Goal: Transaction & Acquisition: Obtain resource

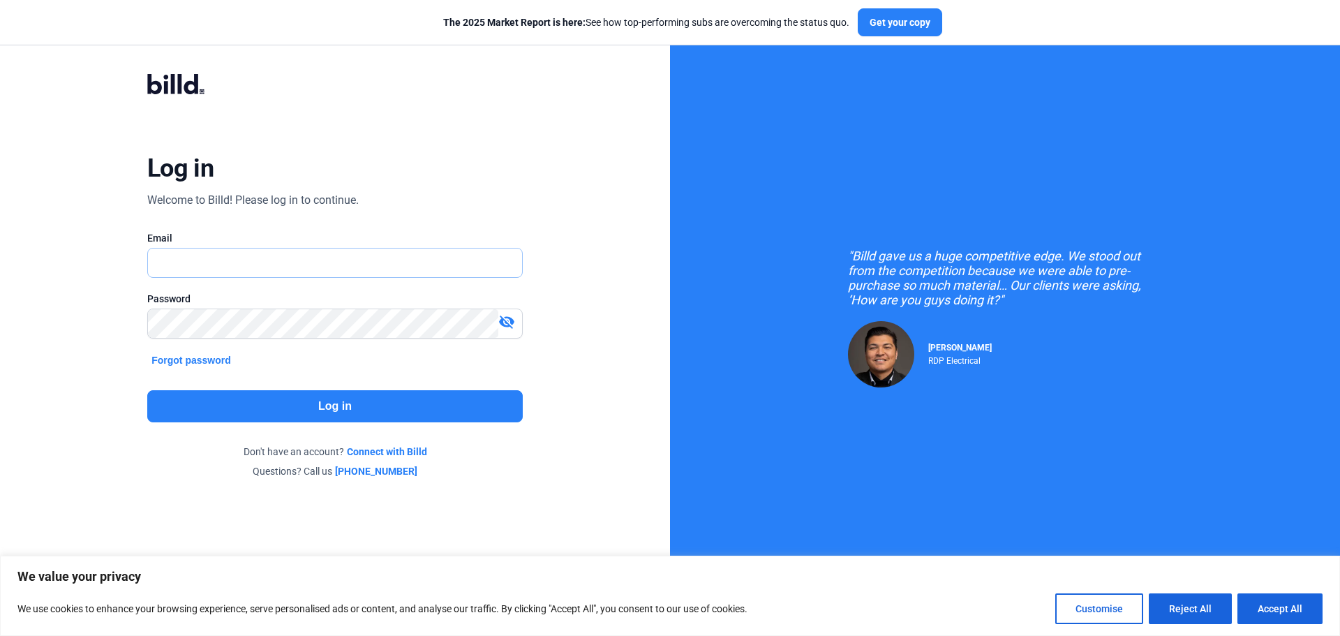
type input "[EMAIL_ADDRESS][DOMAIN_NAME]"
click at [367, 400] on button "Log in" at bounding box center [334, 406] width 375 height 32
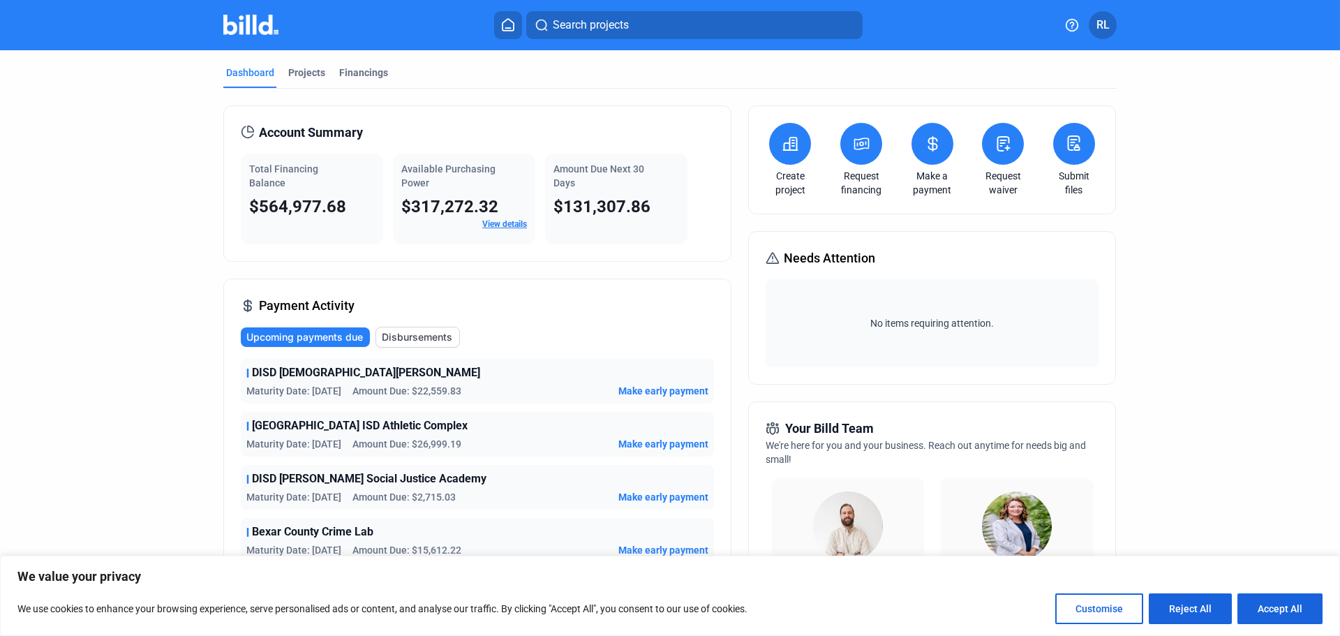
click at [506, 19] on icon at bounding box center [508, 24] width 14 height 13
click at [506, 24] on icon at bounding box center [508, 24] width 14 height 13
drag, startPoint x: 299, startPoint y: 59, endPoint x: 297, endPoint y: 70, distance: 11.5
click at [297, 69] on mat-tab-group "Dashboard Projects Financings Account Summary Total Financing Balance $564,977.…" at bounding box center [669, 525] width 893 height 951
click at [297, 67] on div "Projects" at bounding box center [306, 73] width 37 height 14
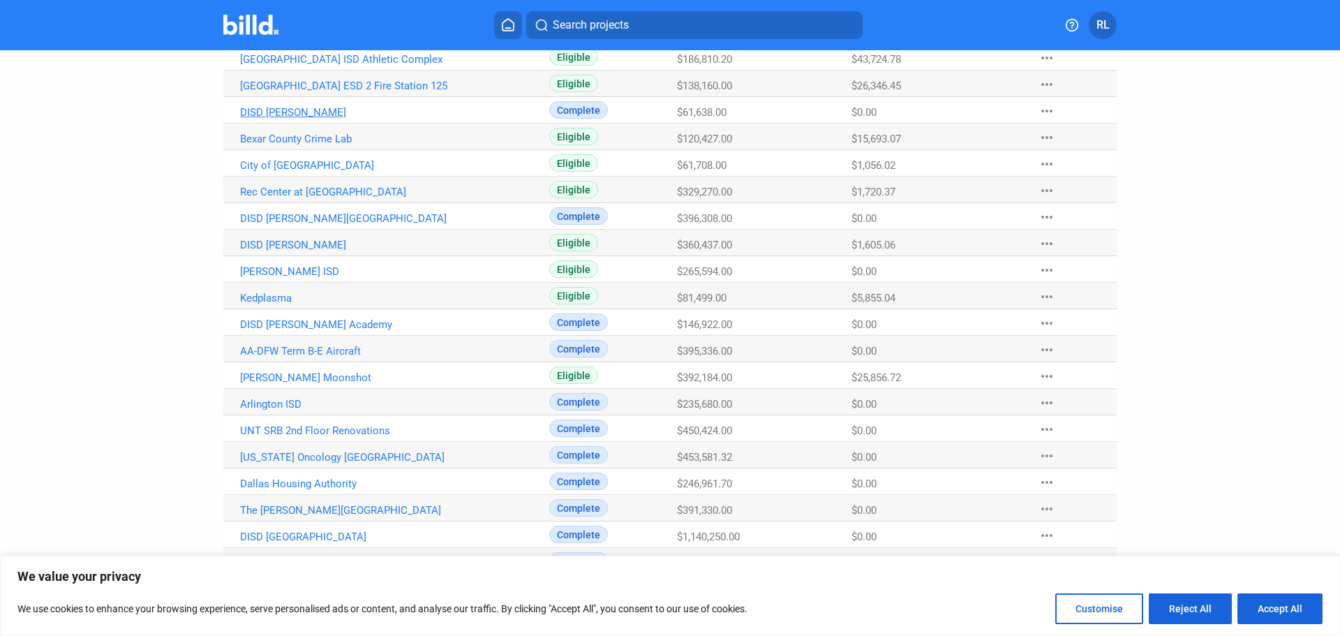
scroll to position [518, 0]
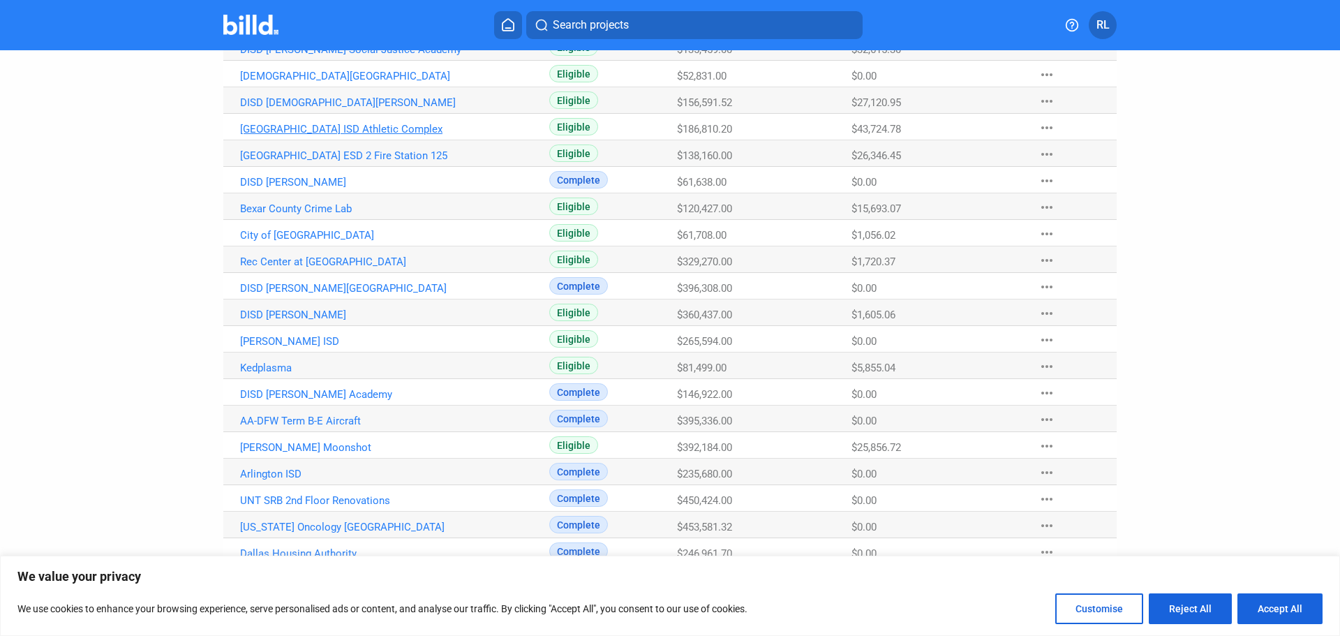
click at [371, 130] on link "[GEOGRAPHIC_DATA] ISD Athletic Complex" at bounding box center [394, 129] width 309 height 13
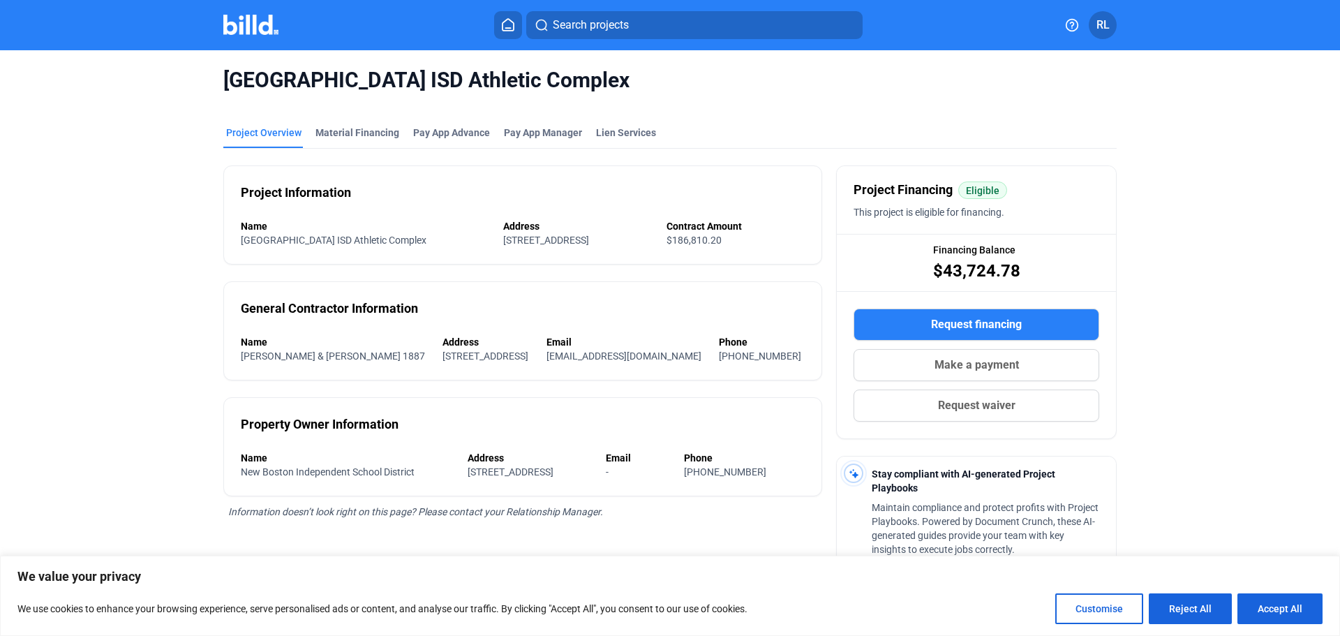
click at [976, 316] on span "Request financing" at bounding box center [976, 324] width 91 height 17
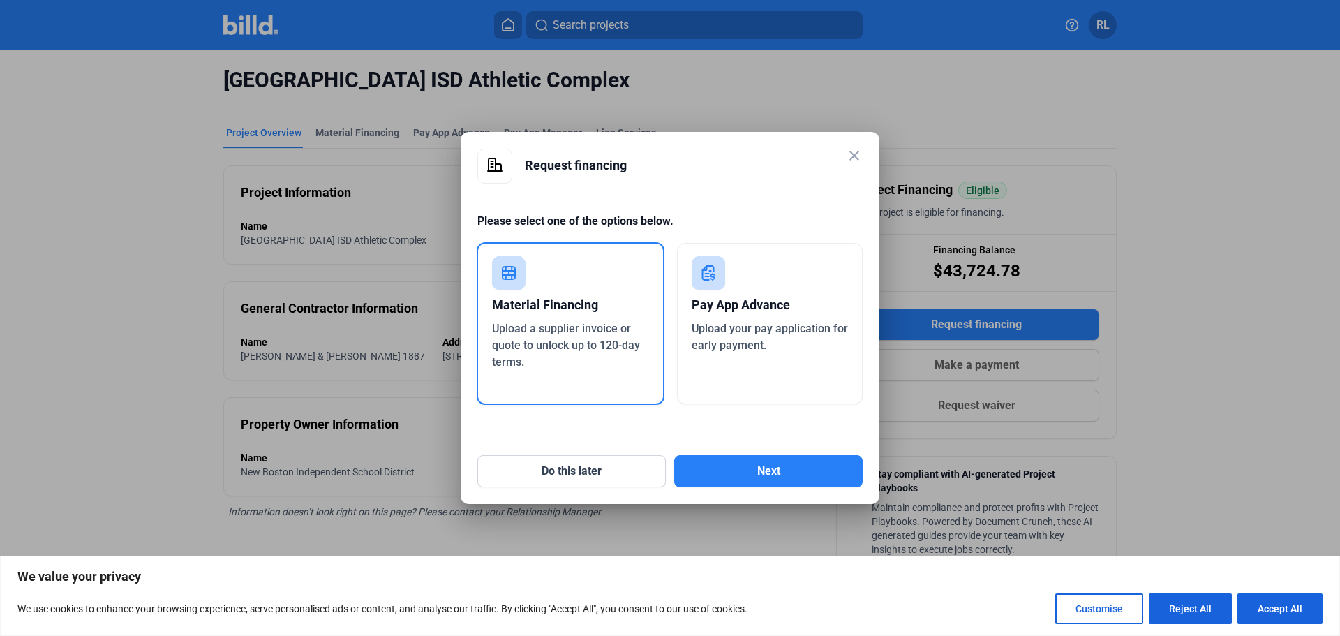
click at [564, 286] on div "Material Financing Upload a supplier invoice or quote to unlock up to 120-day t…" at bounding box center [571, 323] width 188 height 163
click at [737, 473] on button "Next" at bounding box center [768, 471] width 188 height 32
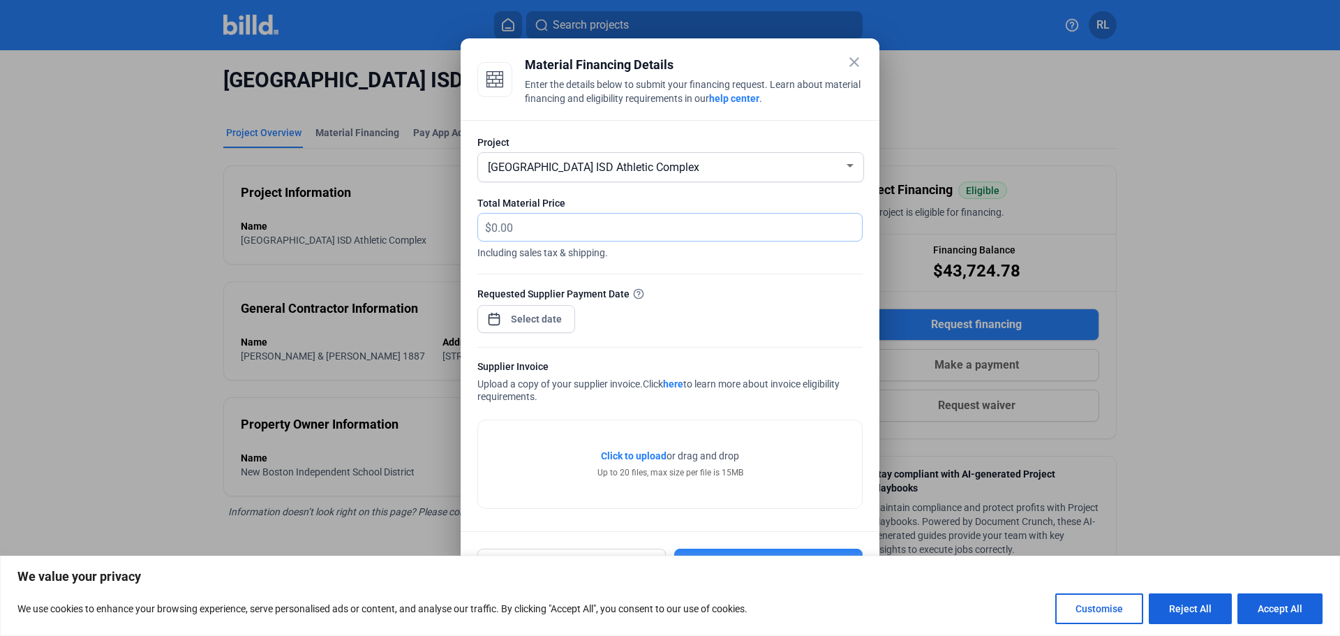
click at [551, 224] on input "text" at bounding box center [676, 227] width 371 height 27
type input "1,562.26"
click at [542, 320] on div "close Material Financing Details Enter the details below to submit your financi…" at bounding box center [670, 318] width 1340 height 636
click at [536, 439] on span "6" at bounding box center [535, 438] width 25 height 25
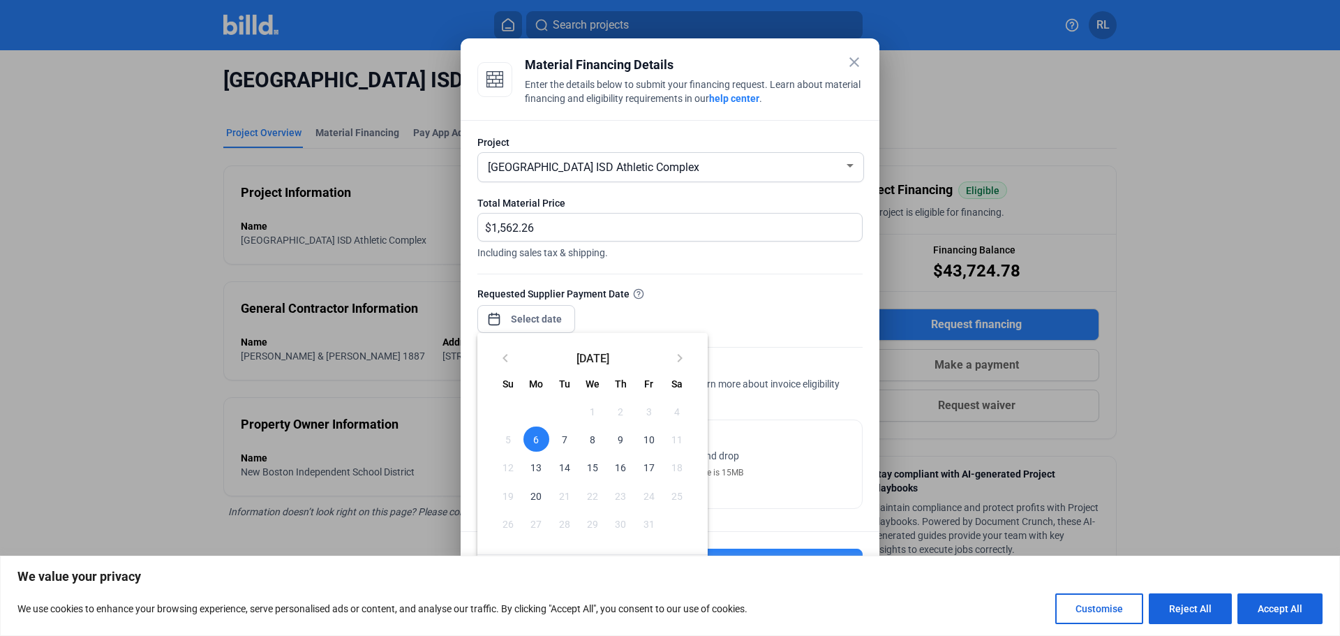
click at [808, 341] on div at bounding box center [670, 318] width 1340 height 636
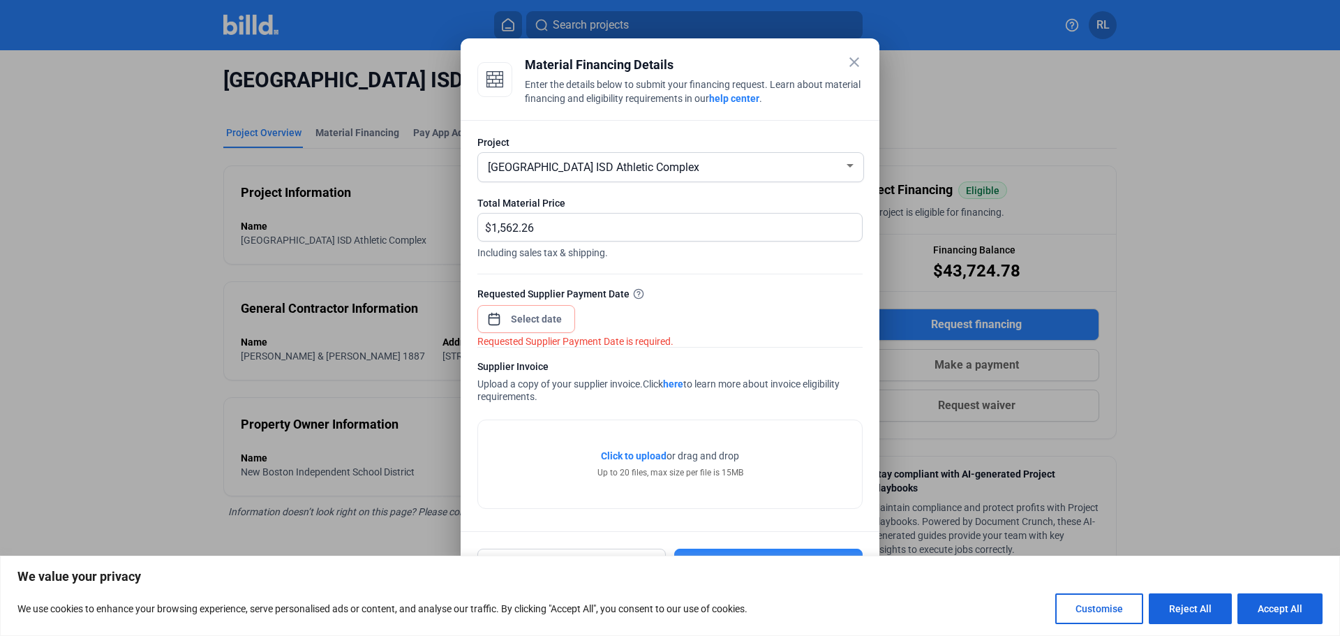
drag, startPoint x: 753, startPoint y: 59, endPoint x: 736, endPoint y: 31, distance: 32.6
click at [738, 23] on div "close Material Financing Details Enter the details below to submit your financi…" at bounding box center [670, 318] width 1340 height 636
click at [1286, 609] on button "Accept All" at bounding box center [1279, 608] width 85 height 31
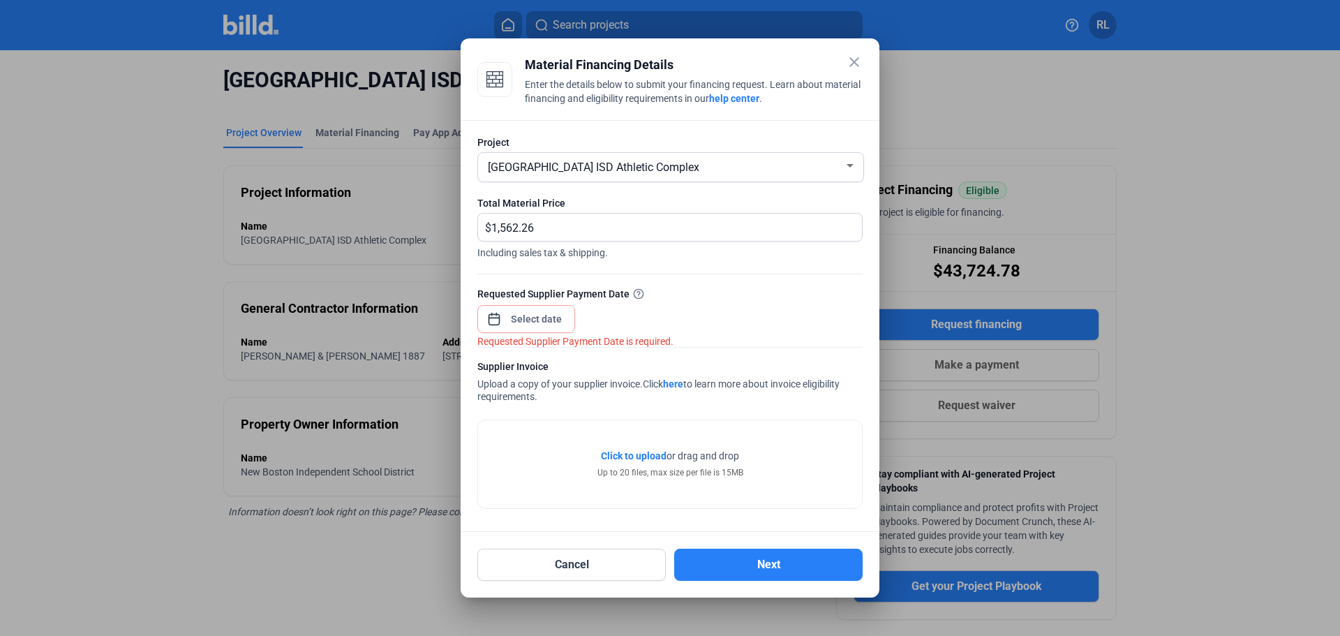
checkbox input "true"
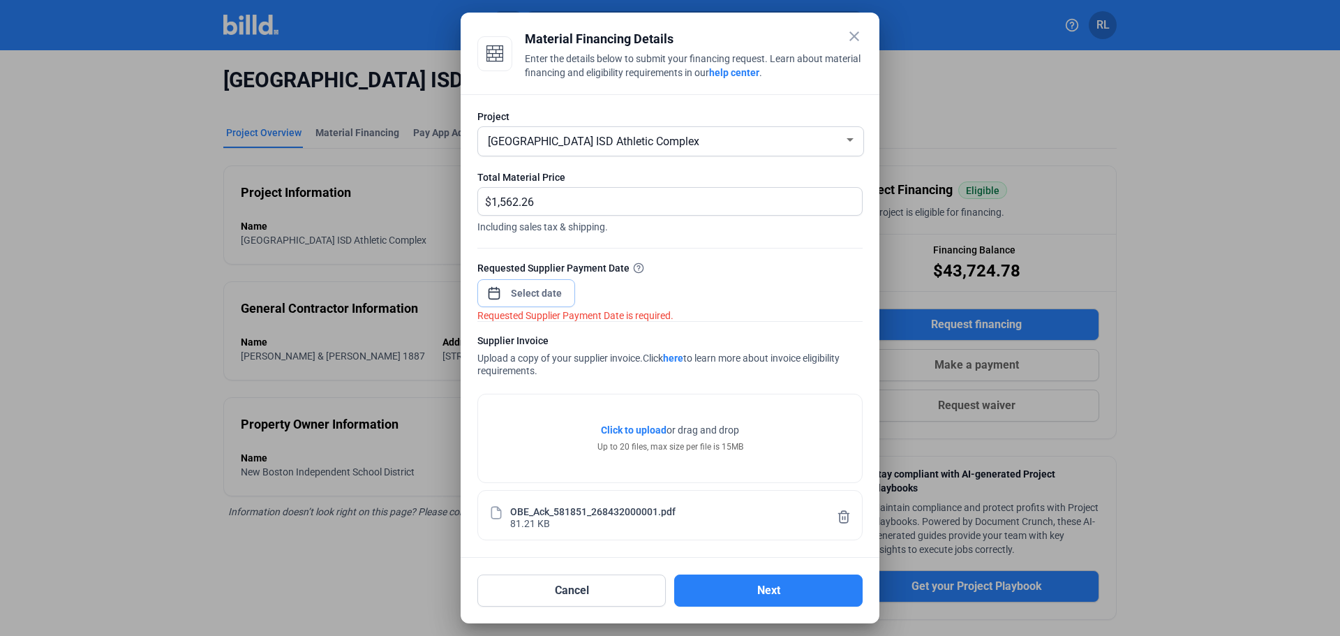
click at [490, 296] on span "Open calendar" at bounding box center [494, 286] width 34 height 34
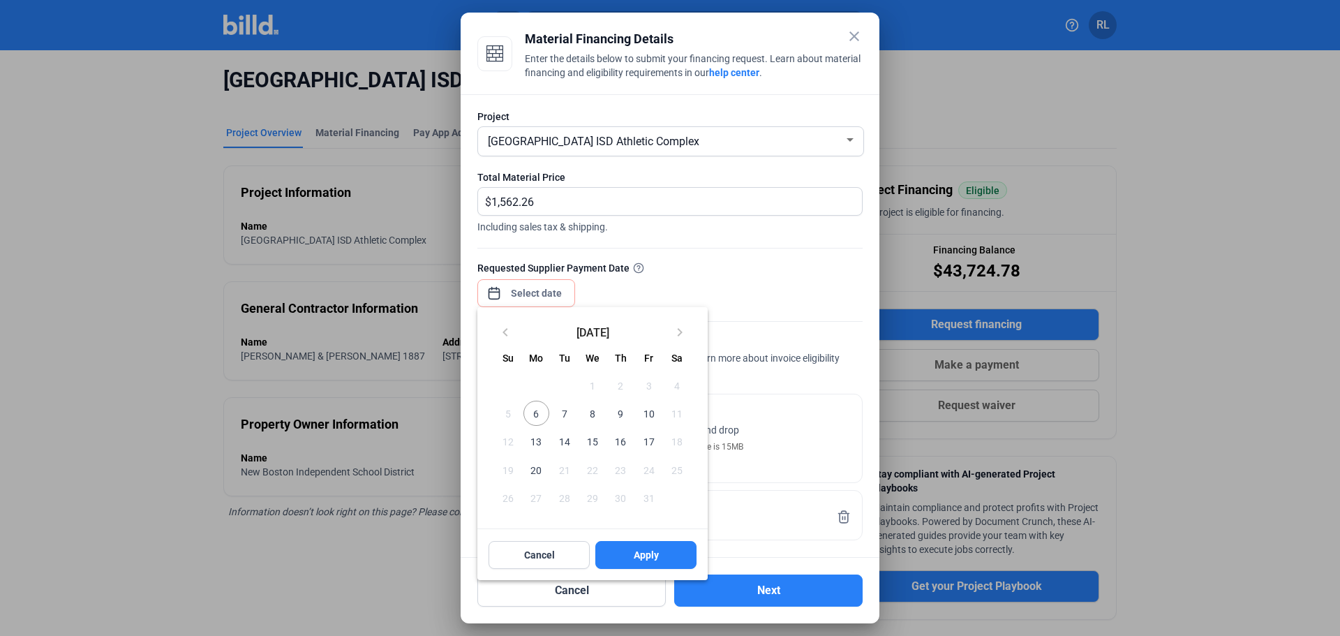
click at [538, 410] on span "6" at bounding box center [535, 413] width 25 height 25
click at [664, 549] on button "Apply" at bounding box center [645, 555] width 101 height 28
type input "[DATE]"
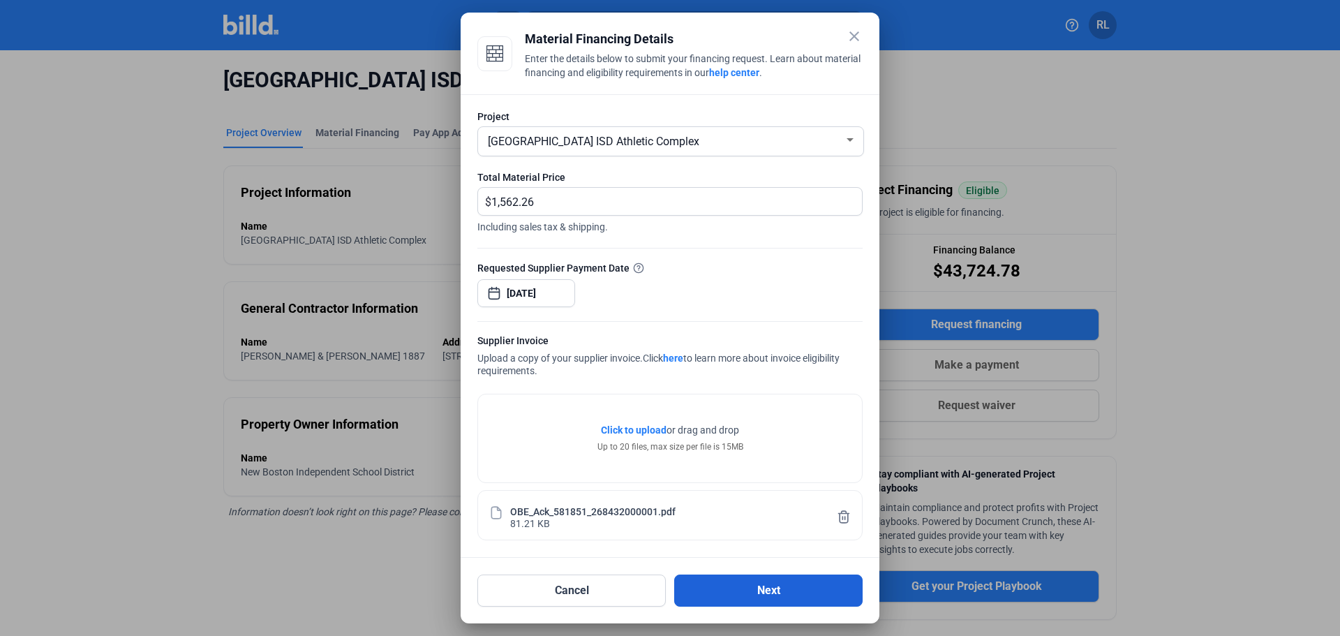
click at [764, 583] on button "Next" at bounding box center [768, 590] width 188 height 32
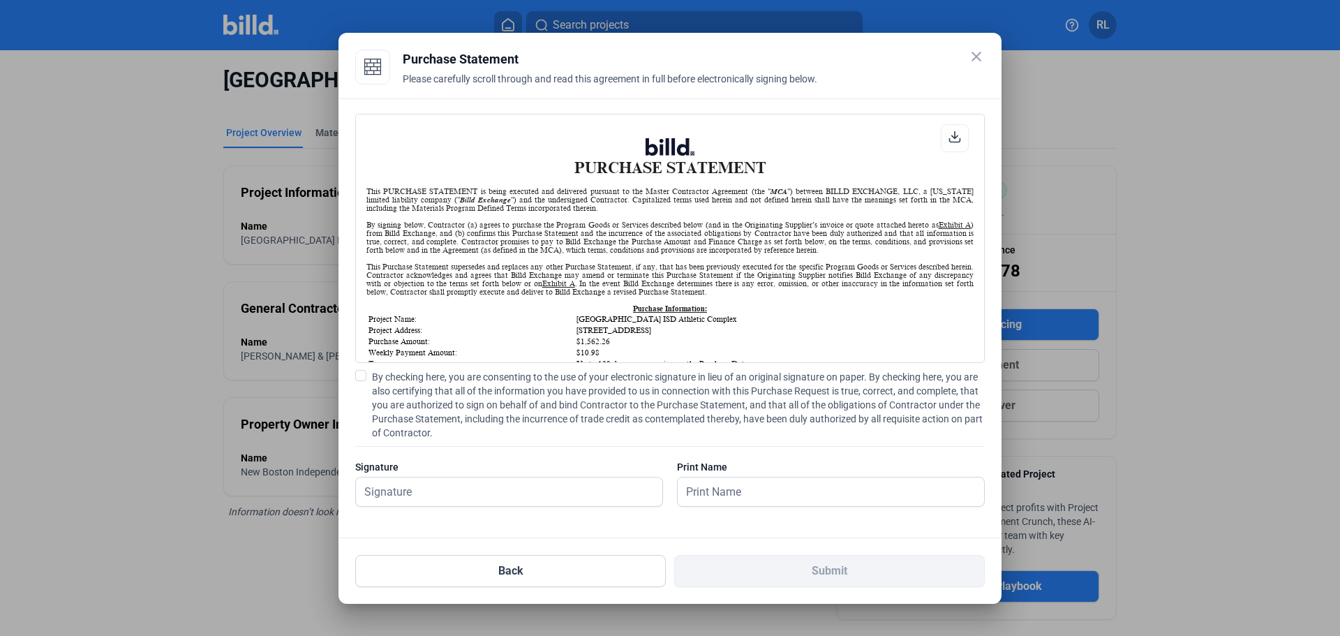
scroll to position [1, 0]
click at [362, 376] on span at bounding box center [360, 375] width 11 height 11
click at [0, 0] on input "By checking here, you are consenting to the use of your electronic signature in…" at bounding box center [0, 0] width 0 height 0
drag, startPoint x: 391, startPoint y: 493, endPoint x: 399, endPoint y: 511, distance: 20.0
click at [391, 493] on input "text" at bounding box center [509, 491] width 306 height 29
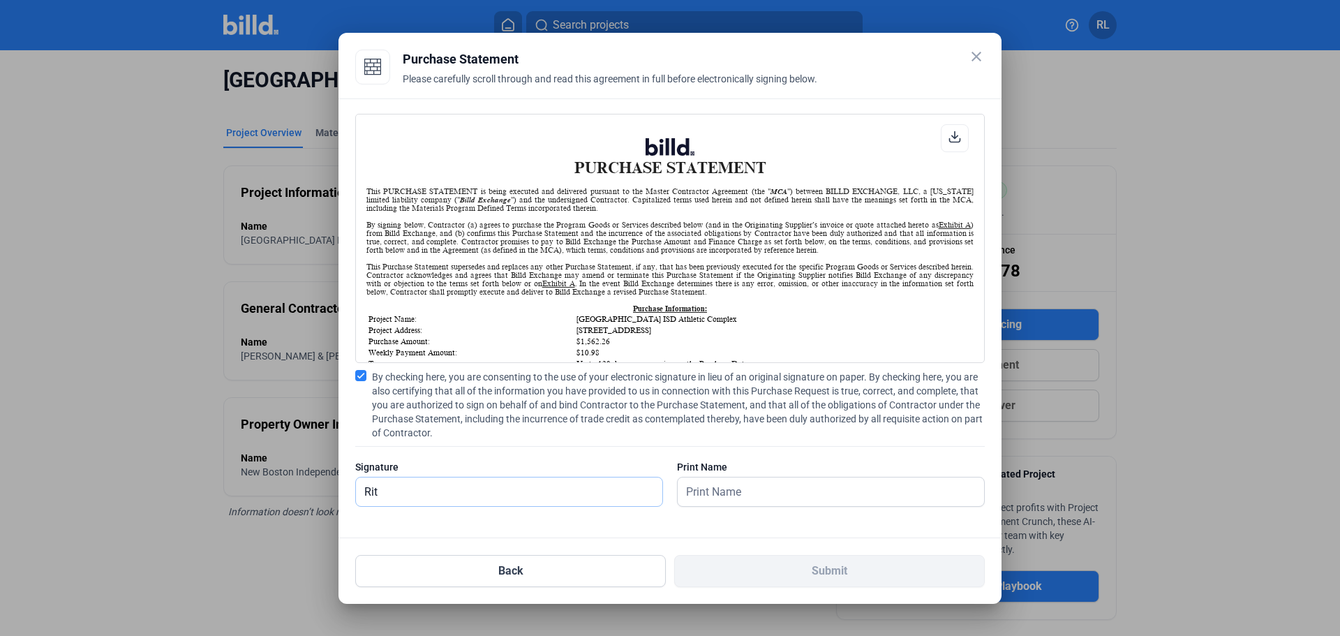
type input "[PERSON_NAME]"
click at [720, 492] on input "text" at bounding box center [831, 491] width 306 height 29
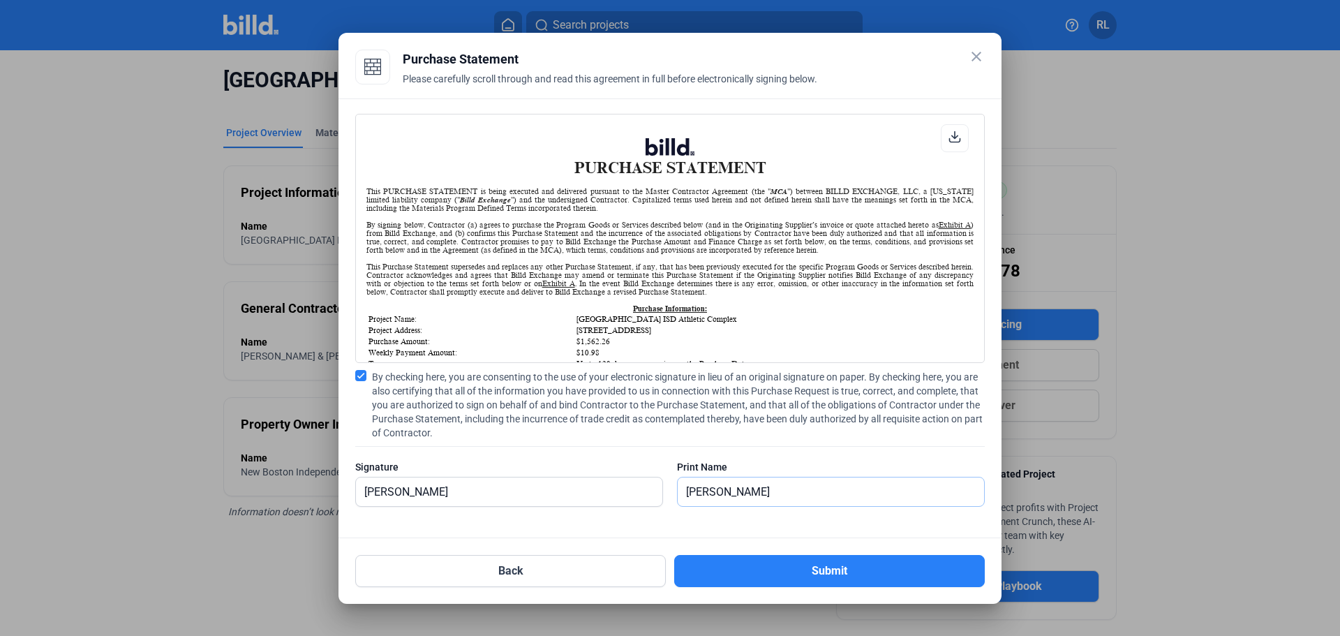
type input "[PERSON_NAME]"
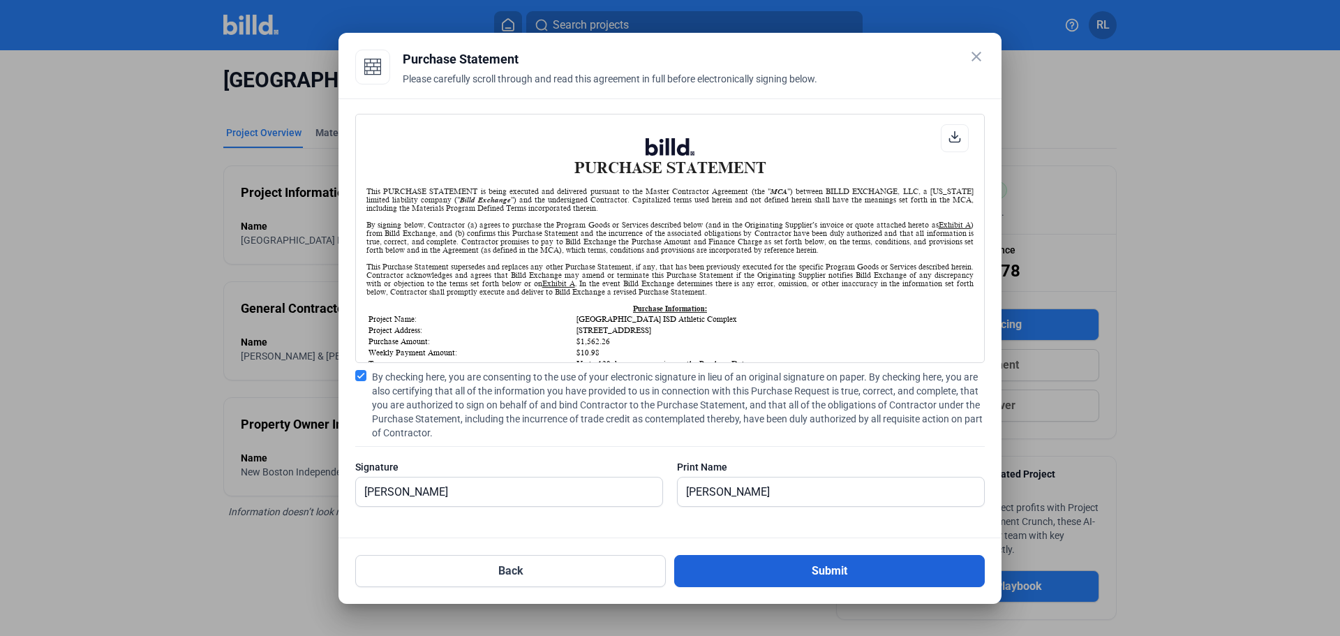
click at [783, 556] on button "Submit" at bounding box center [829, 571] width 311 height 32
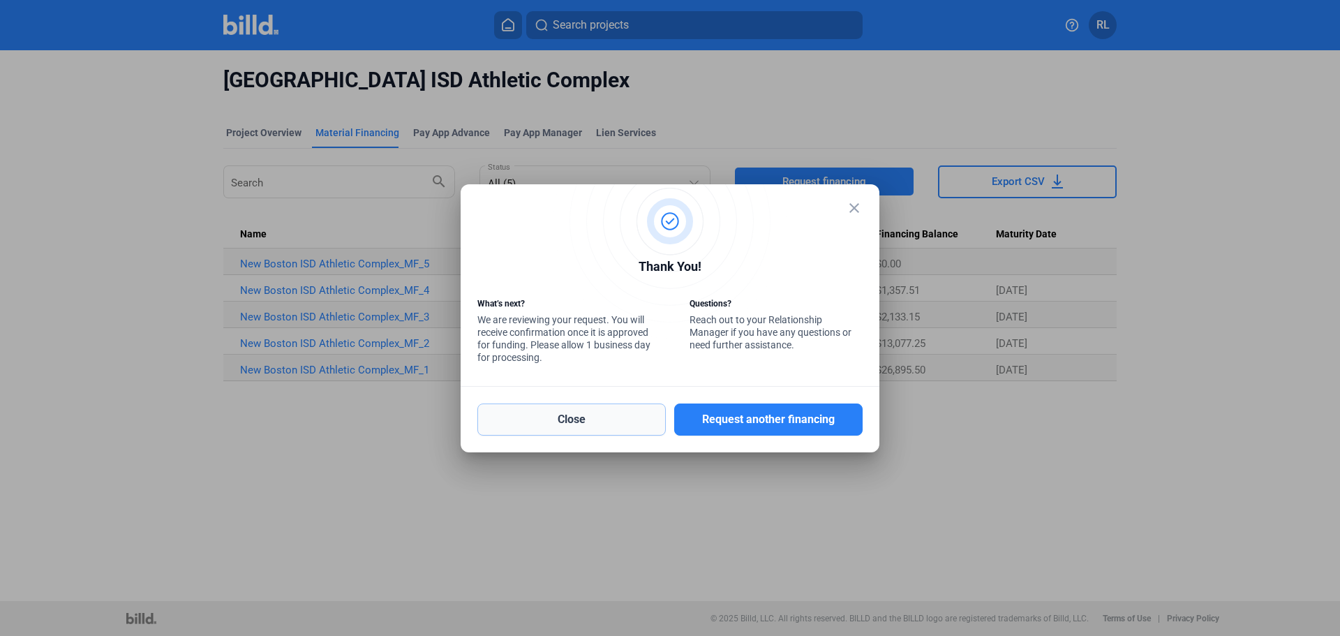
click at [637, 423] on button "Close" at bounding box center [571, 419] width 188 height 32
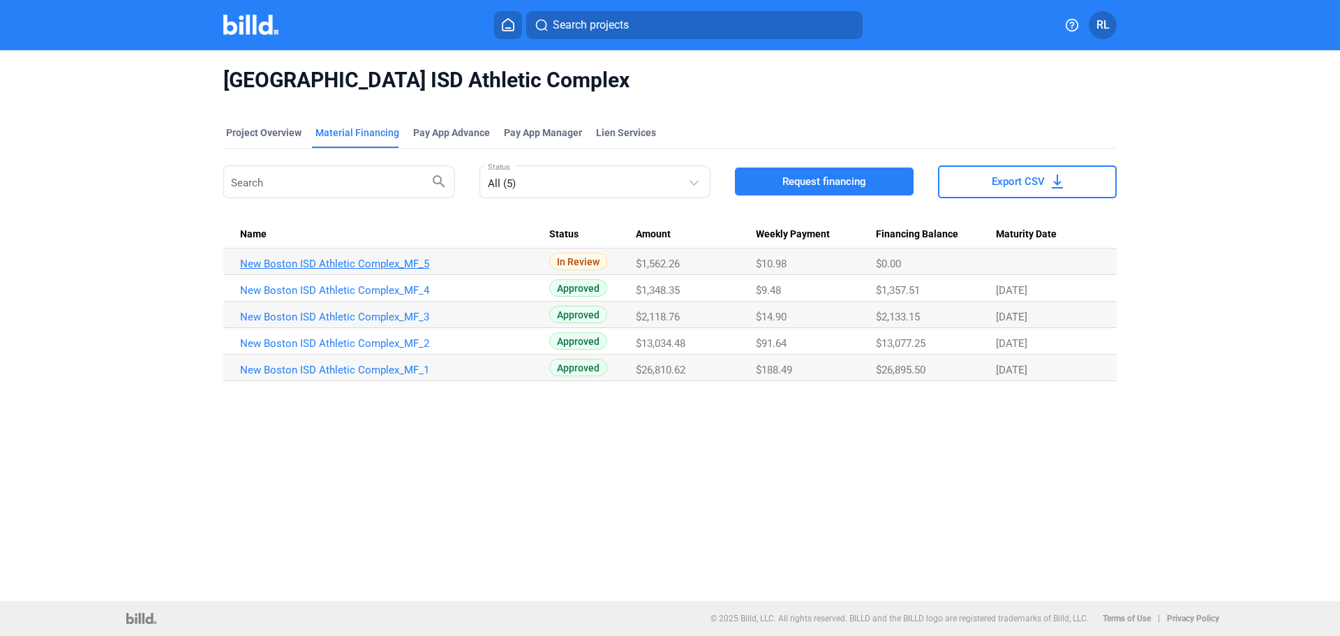
click at [396, 258] on link "New Boston ISD Athletic Complex_MF_5" at bounding box center [394, 264] width 309 height 13
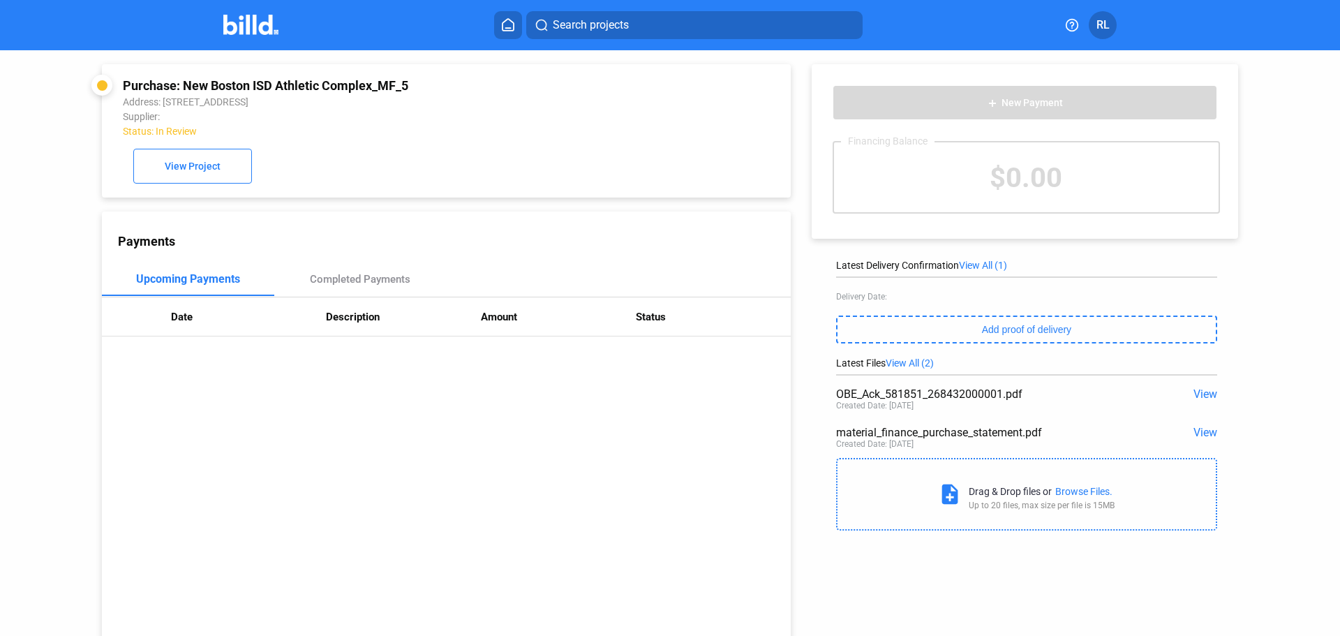
drag, startPoint x: 1190, startPoint y: 390, endPoint x: 753, endPoint y: 482, distance: 446.4
click at [753, 482] on div "Payments Upcoming Payments Completed Payments Date Description Amount Status" at bounding box center [446, 431] width 689 height 440
click at [1198, 390] on span "View" at bounding box center [1205, 393] width 24 height 13
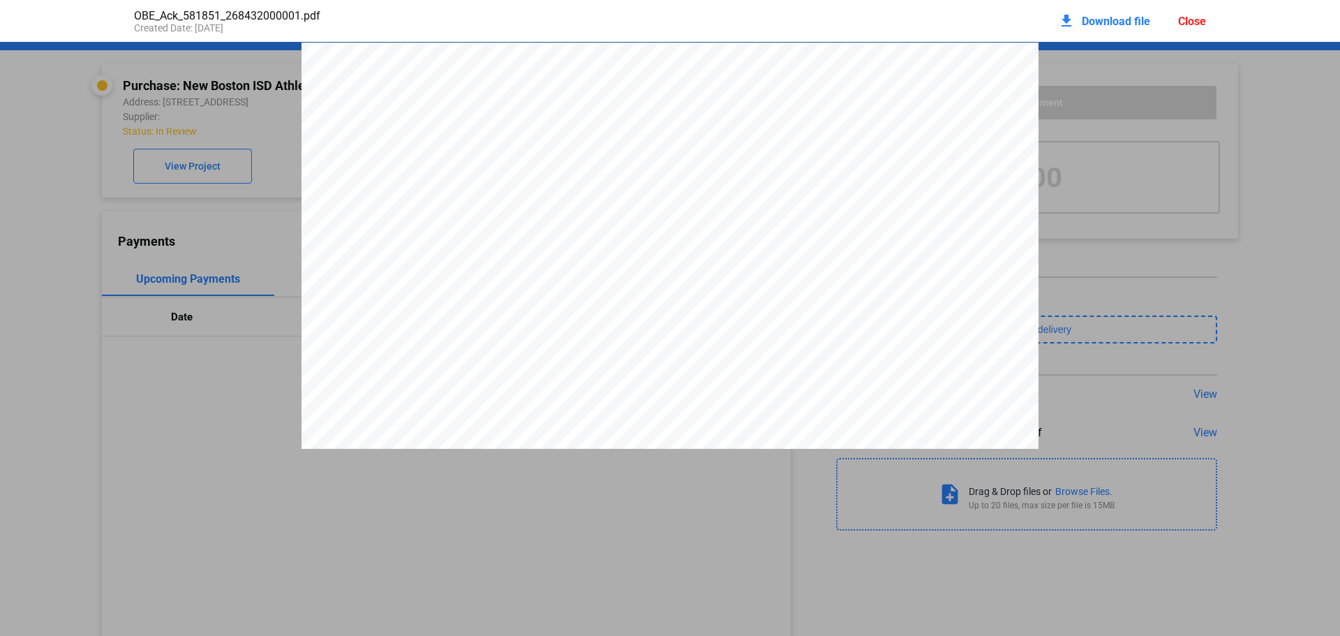
scroll to position [7, 0]
click at [1191, 20] on div "Close" at bounding box center [1192, 21] width 28 height 13
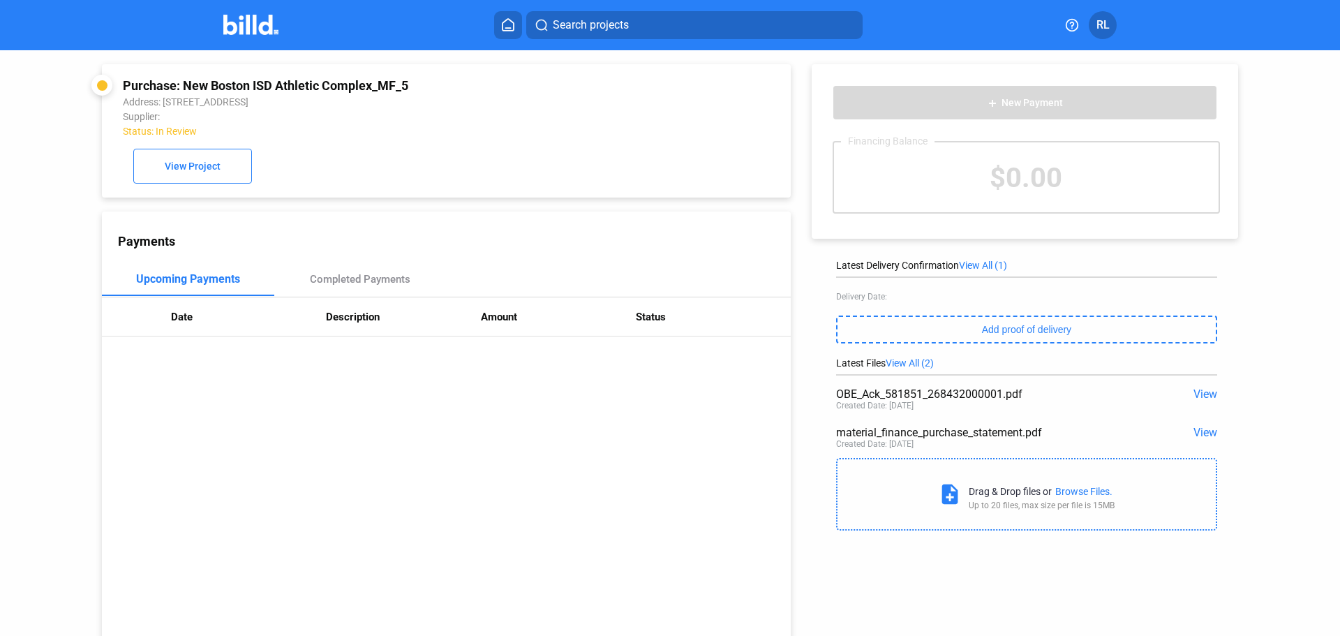
click at [1194, 395] on span "View" at bounding box center [1205, 393] width 24 height 13
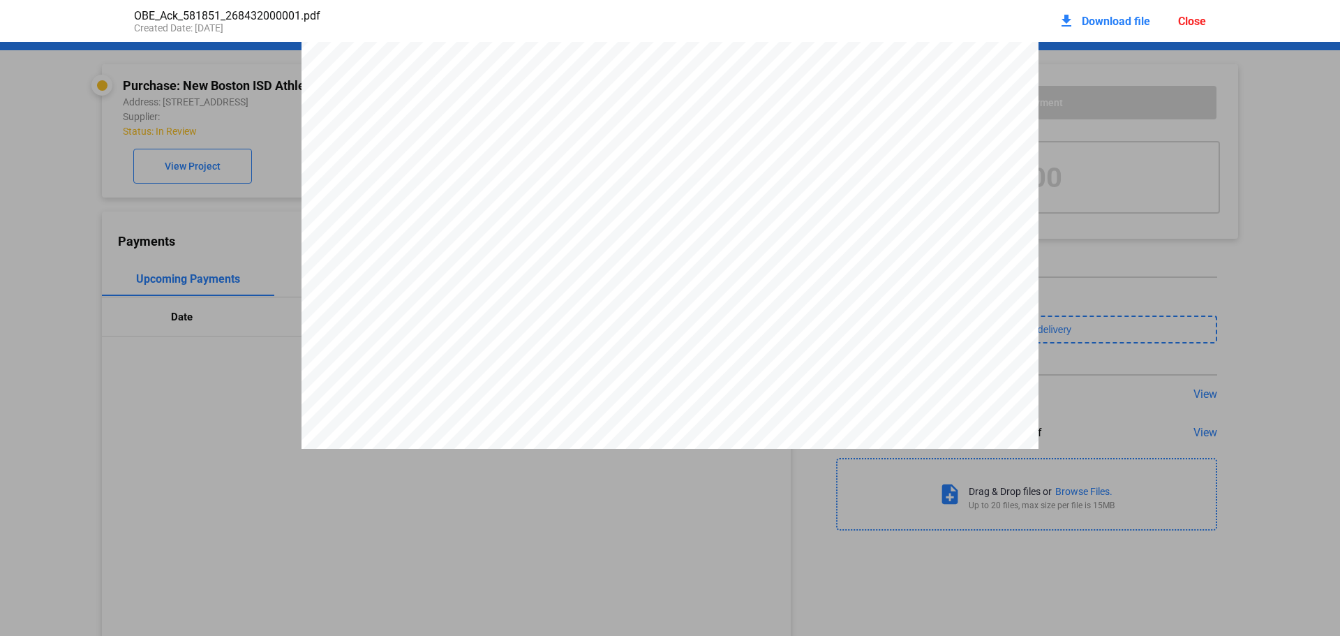
click at [1188, 17] on div "Close" at bounding box center [1192, 21] width 28 height 13
